Goal: Task Accomplishment & Management: Use online tool/utility

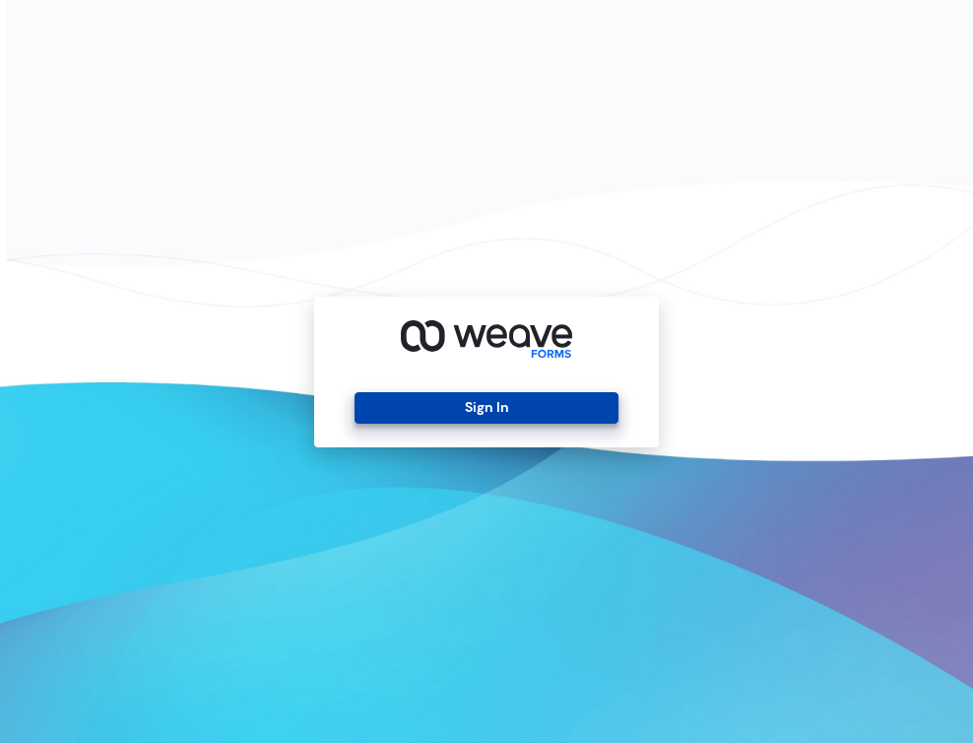
click at [399, 412] on button "Sign In" at bounding box center [486, 408] width 263 height 32
click at [416, 403] on button "Sign In" at bounding box center [486, 408] width 263 height 32
